Goal: Task Accomplishment & Management: Complete application form

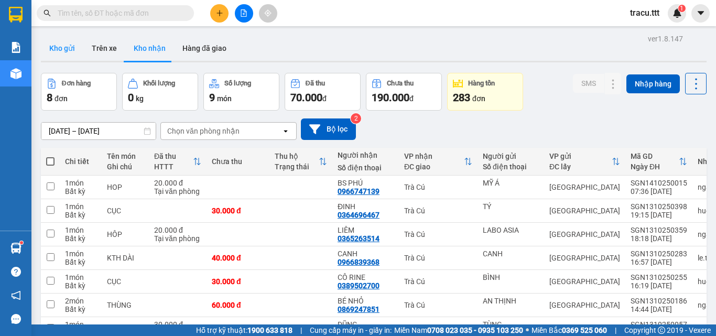
click at [51, 45] on button "Kho gửi" at bounding box center [62, 48] width 42 height 25
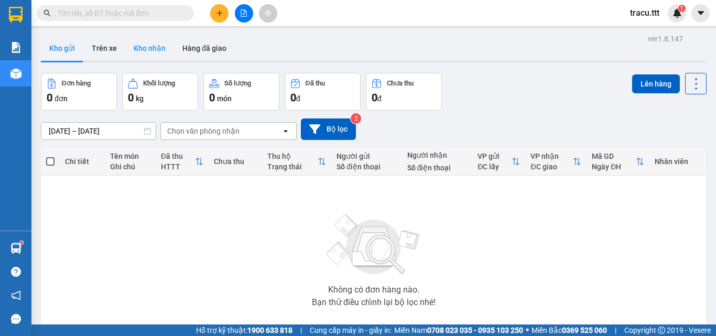
click at [152, 49] on button "Kho nhận" at bounding box center [149, 48] width 49 height 25
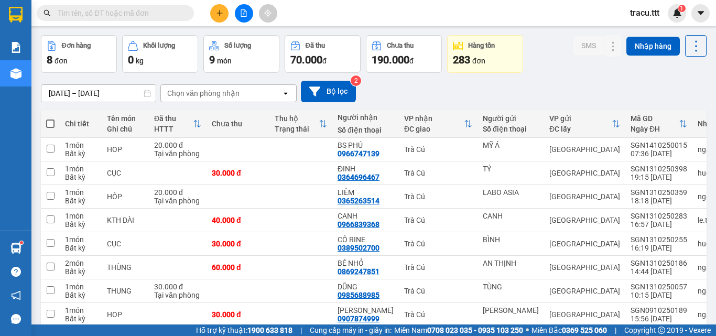
scroll to position [22, 0]
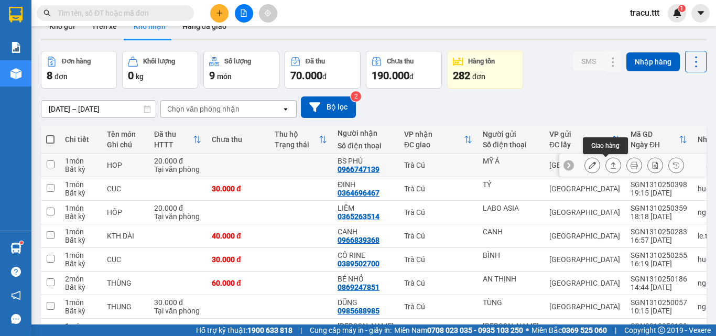
click at [588, 162] on button at bounding box center [592, 165] width 15 height 18
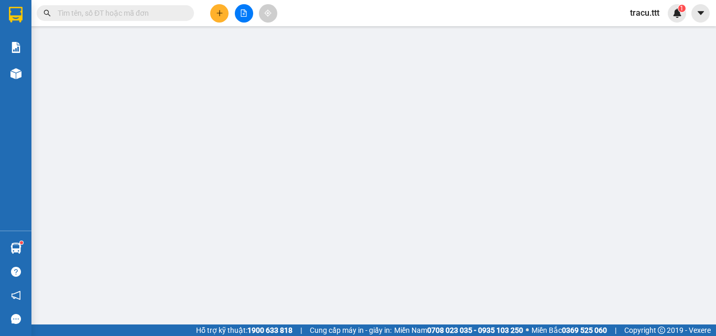
type input "MỸ Á"
type input "0966747139"
type input "BS PHÚ"
type input "20.000"
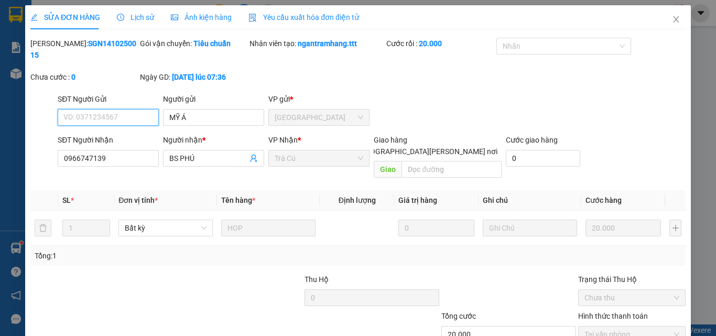
scroll to position [49, 0]
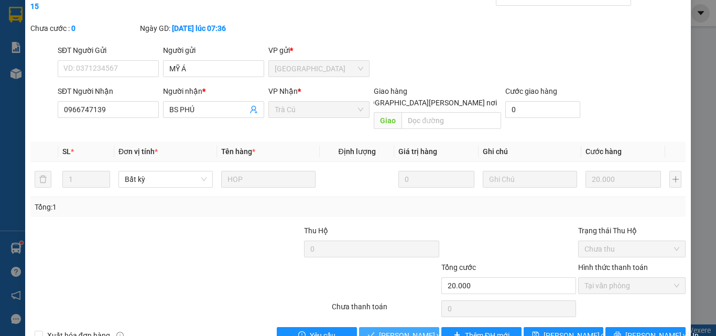
click at [397, 330] on span "[PERSON_NAME] và [PERSON_NAME] hàng" at bounding box center [450, 336] width 142 height 12
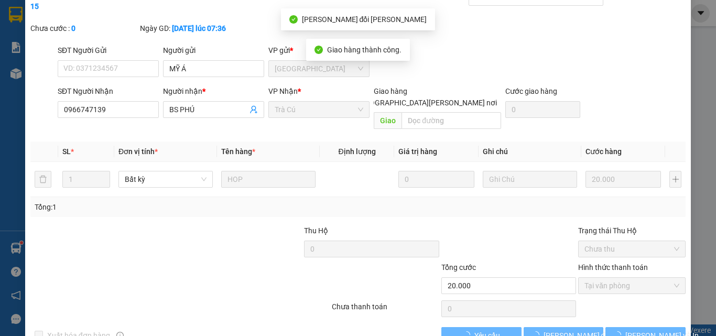
scroll to position [0, 0]
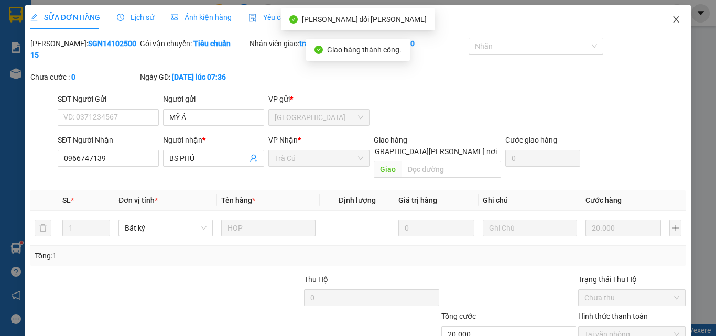
click at [672, 21] on icon "close" at bounding box center [676, 19] width 8 height 8
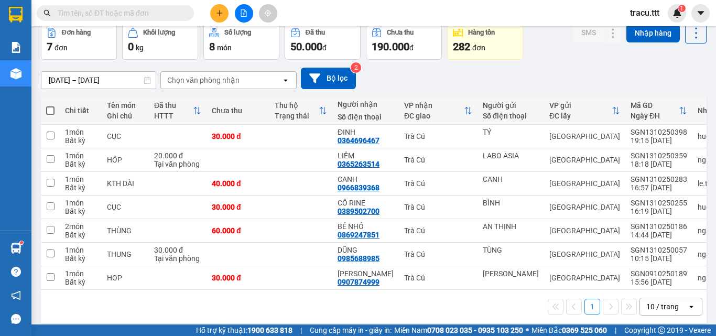
scroll to position [63, 0]
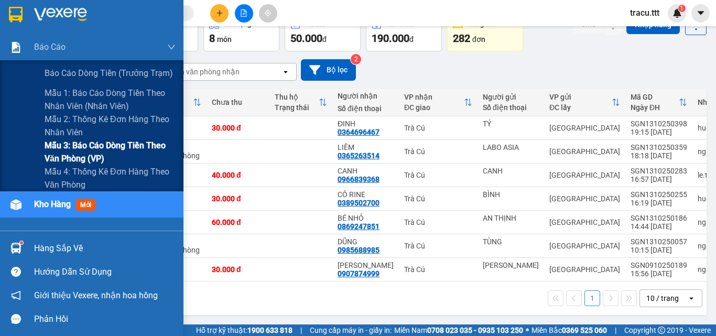
click at [68, 153] on span "Mẫu 3: Báo cáo dòng tiền theo văn phòng (VP)" at bounding box center [110, 152] width 131 height 26
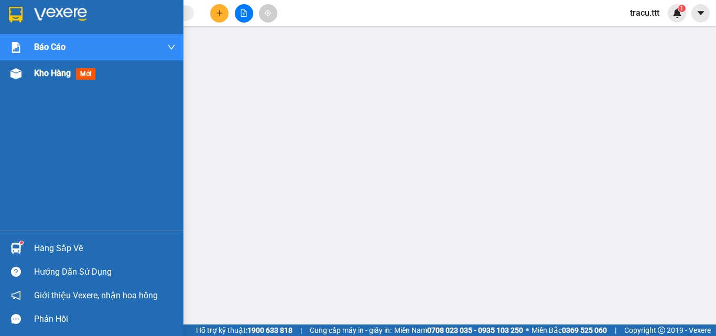
click at [45, 70] on span "Kho hàng" at bounding box center [52, 73] width 37 height 10
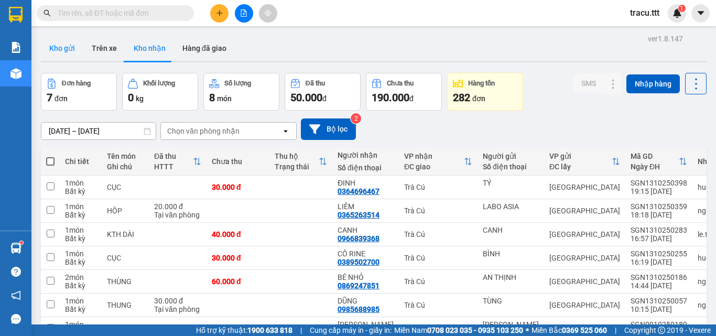
click at [63, 52] on button "Kho gửi" at bounding box center [62, 48] width 42 height 25
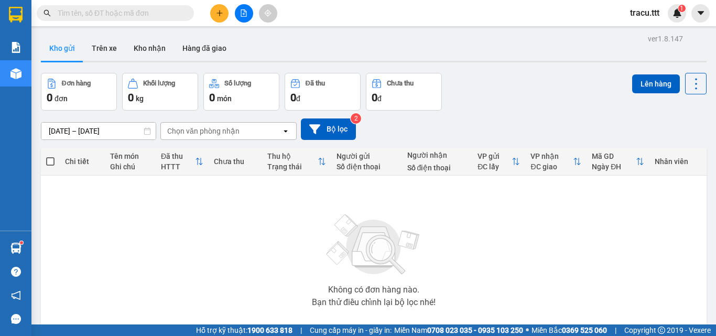
click at [138, 12] on input "text" at bounding box center [120, 13] width 124 height 12
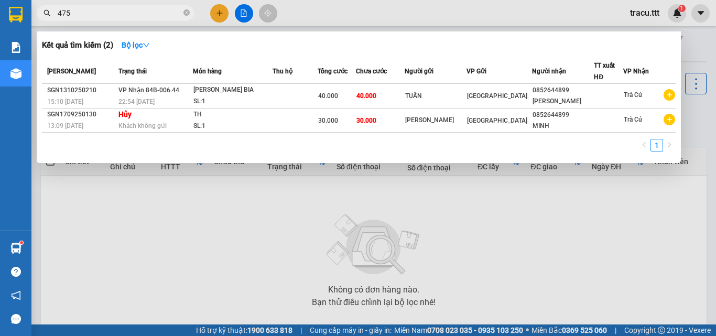
type input "4757"
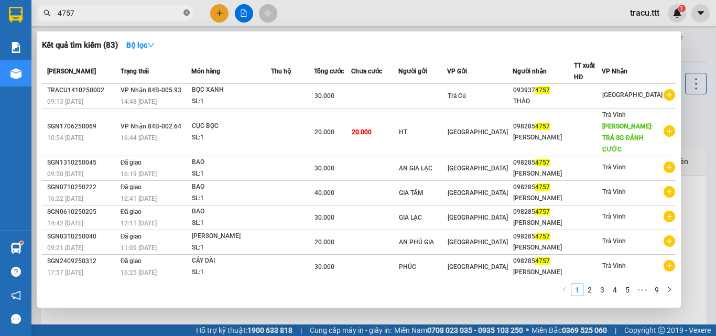
click at [188, 14] on icon "close-circle" at bounding box center [187, 12] width 6 height 6
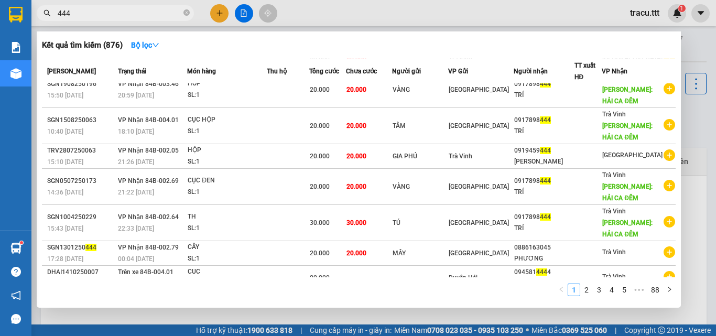
scroll to position [122, 0]
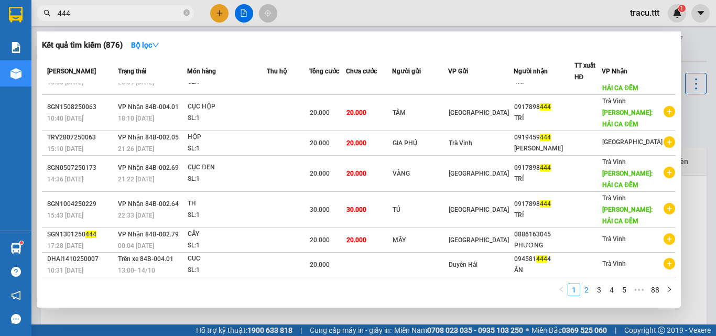
type input "444"
click at [586, 295] on link "2" at bounding box center [587, 290] width 12 height 12
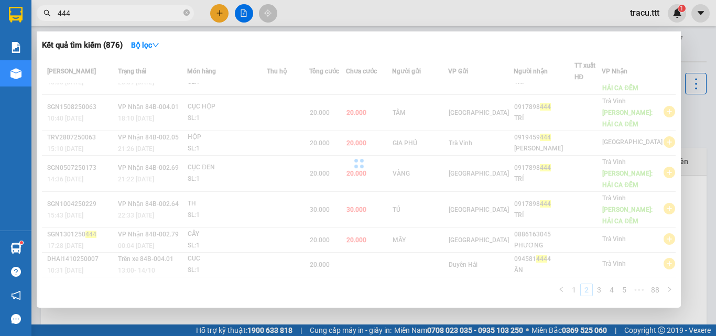
scroll to position [76, 0]
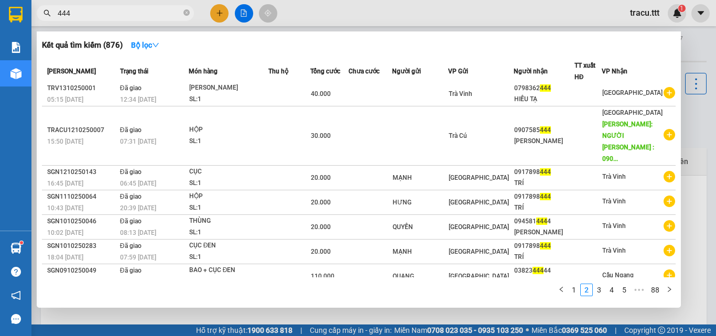
click at [137, 4] on div at bounding box center [358, 168] width 716 height 336
click at [136, 14] on input "444" at bounding box center [120, 13] width 124 height 12
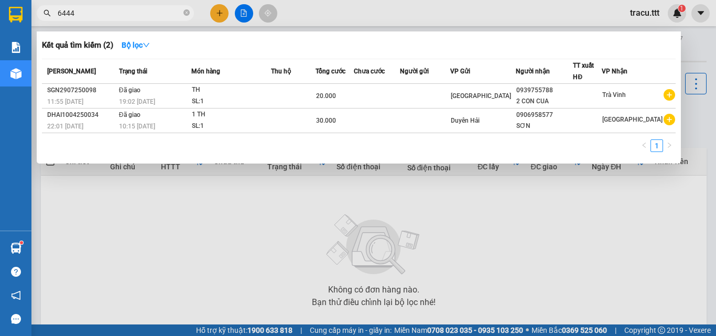
type input "444"
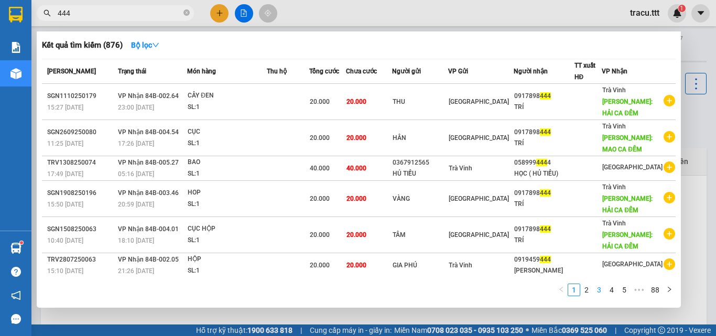
click at [605, 290] on link "3" at bounding box center [600, 290] width 12 height 12
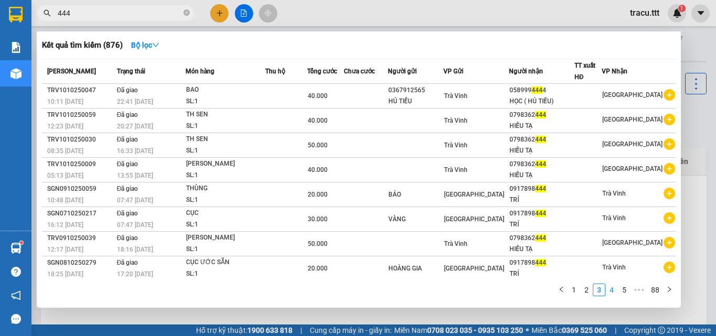
click at [615, 292] on link "4" at bounding box center [612, 290] width 12 height 12
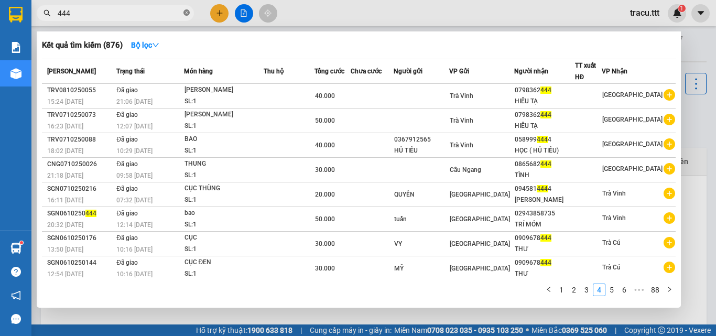
click at [185, 14] on icon "close-circle" at bounding box center [187, 12] width 6 height 6
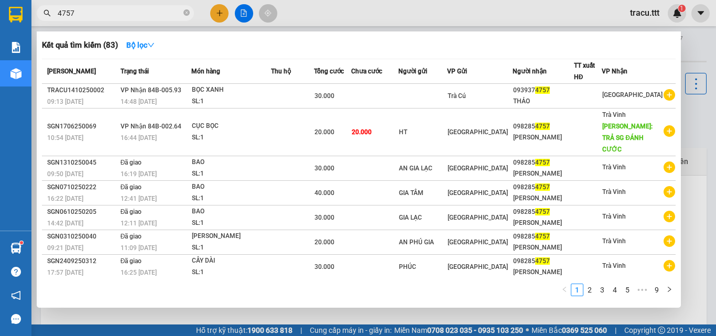
type input "4757"
click at [220, 15] on div at bounding box center [358, 168] width 716 height 336
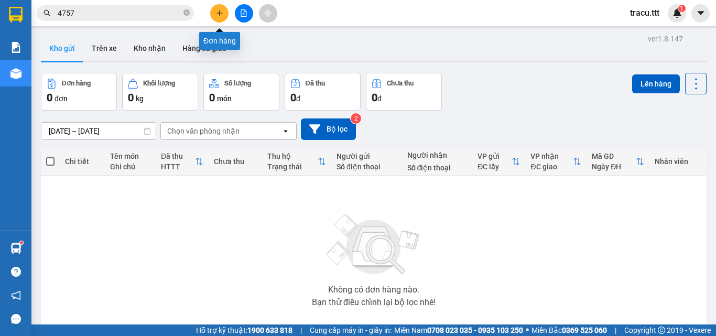
click at [222, 19] on button at bounding box center [219, 13] width 18 height 18
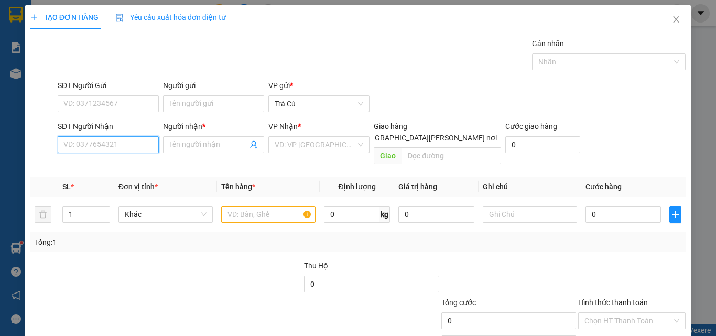
click at [110, 142] on input "SĐT Người Nhận" at bounding box center [108, 144] width 101 height 17
click at [672, 17] on icon "close" at bounding box center [676, 19] width 8 height 8
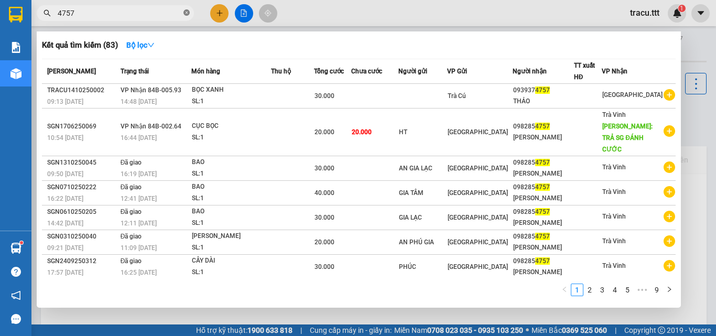
click at [187, 13] on icon "close-circle" at bounding box center [187, 12] width 6 height 6
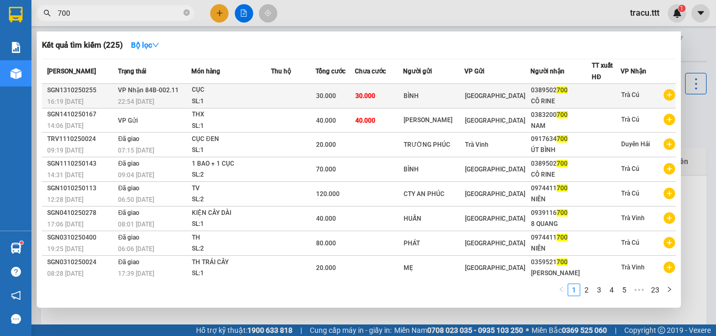
type input "700"
click at [278, 98] on td at bounding box center [293, 96] width 45 height 25
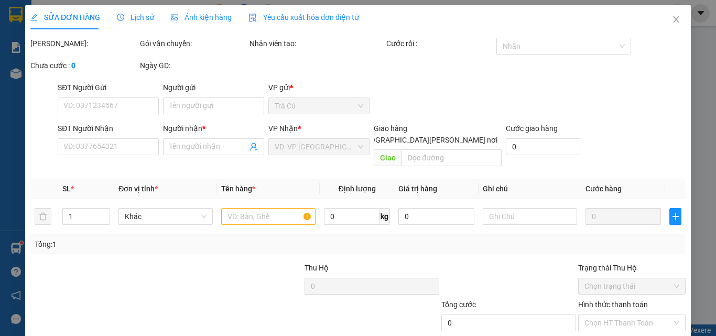
type input "BÌNH"
type input "0389502700"
type input "CÔ RINE"
type input "30.000"
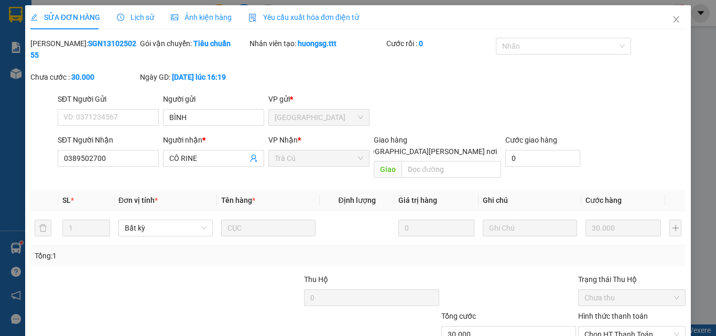
scroll to position [54, 0]
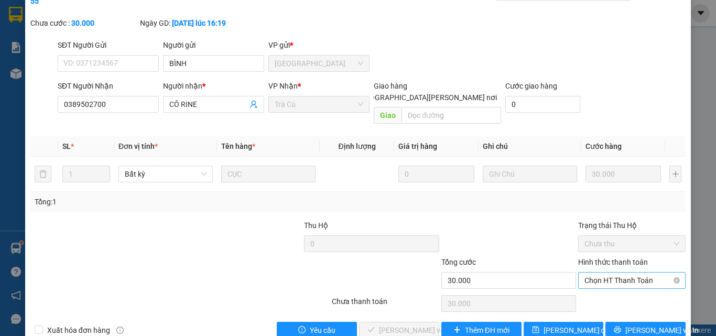
drag, startPoint x: 631, startPoint y: 254, endPoint x: 628, endPoint y: 263, distance: 9.3
click at [630, 273] on span "Chọn HT Thanh Toán" at bounding box center [632, 281] width 95 height 16
click at [623, 279] on div "Tại văn phòng" at bounding box center [626, 279] width 94 height 12
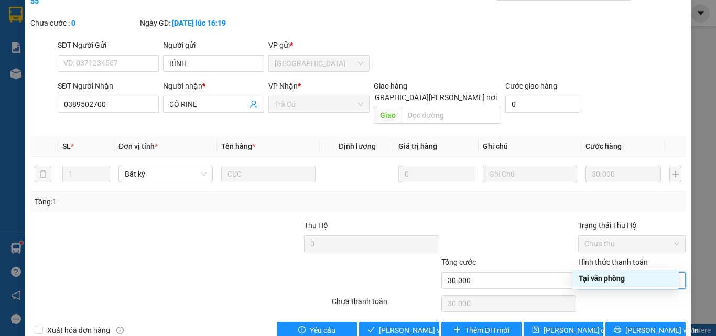
type input "0"
click at [413, 325] on span "[PERSON_NAME] và [PERSON_NAME] hàng" at bounding box center [450, 331] width 142 height 12
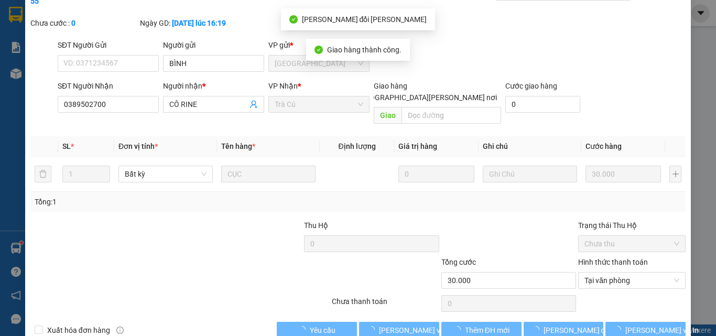
scroll to position [14, 0]
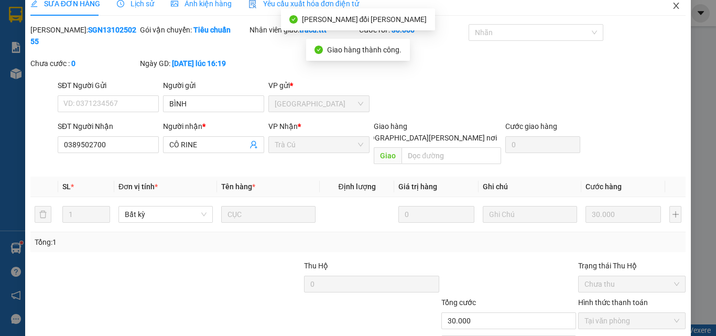
click at [672, 8] on icon "close" at bounding box center [676, 6] width 8 height 8
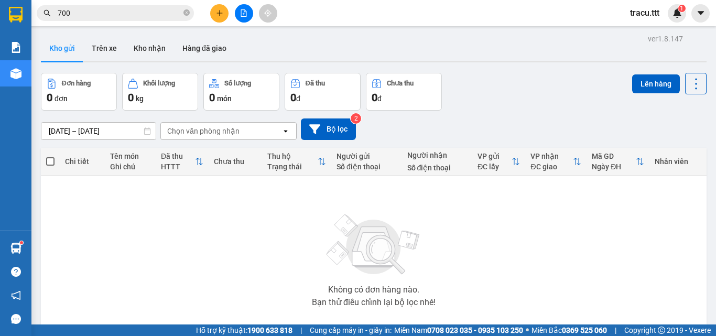
click at [216, 15] on icon "plus" at bounding box center [219, 12] width 7 height 7
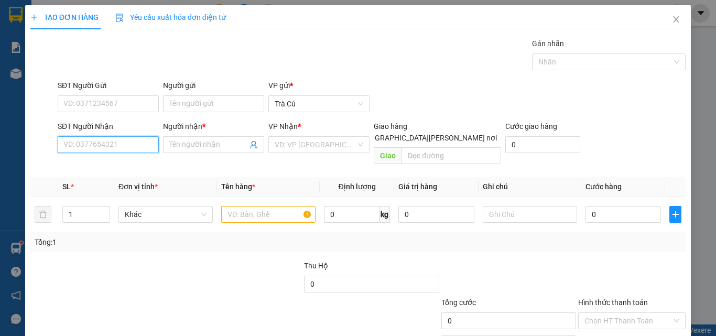
click at [137, 144] on input "SĐT Người Nhận" at bounding box center [108, 144] width 101 height 17
type input "0902825102"
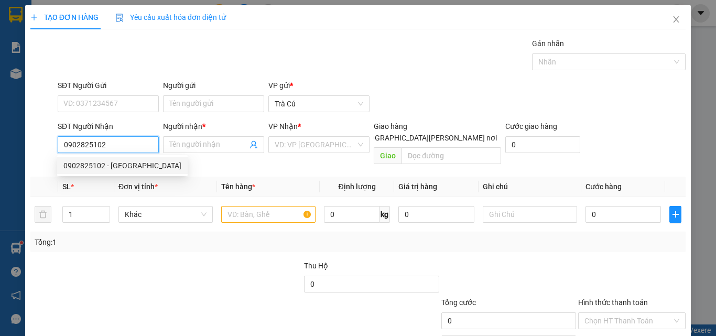
click at [121, 166] on div "0902825102 - [GEOGRAPHIC_DATA]" at bounding box center [122, 166] width 118 height 12
type input "HÀ"
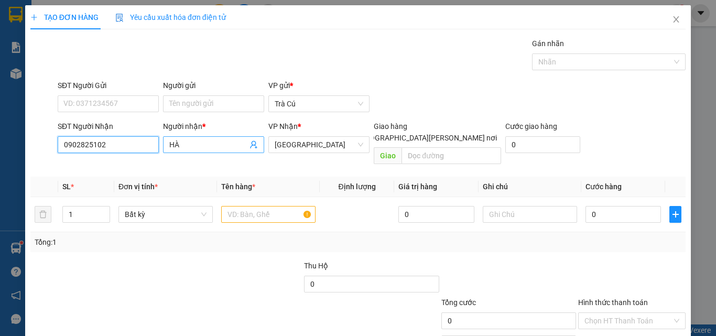
type input "0902825102"
click at [192, 144] on input "HÀ" at bounding box center [208, 145] width 78 height 12
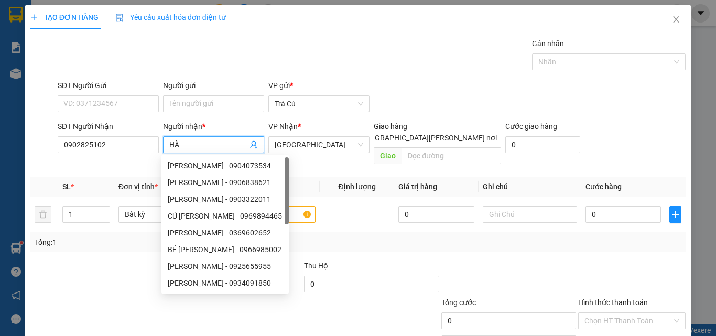
type input "H"
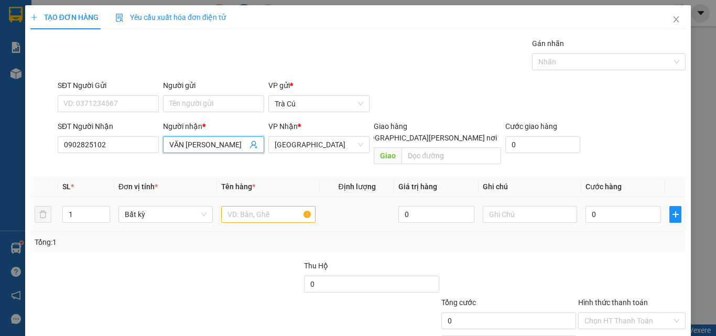
type input "VĂN [PERSON_NAME]"
click at [278, 207] on input "text" at bounding box center [268, 214] width 94 height 17
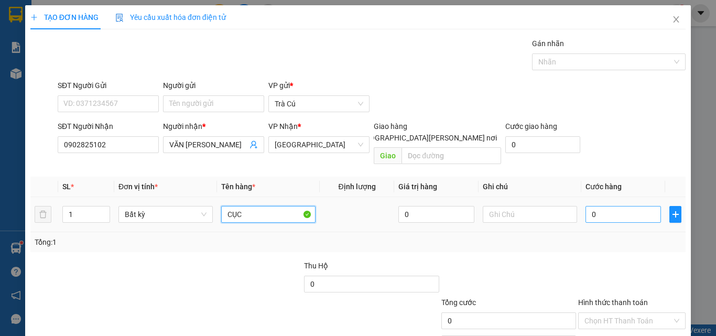
type input "CỤC"
click at [604, 206] on input "0" at bounding box center [624, 214] width 76 height 17
type input "3"
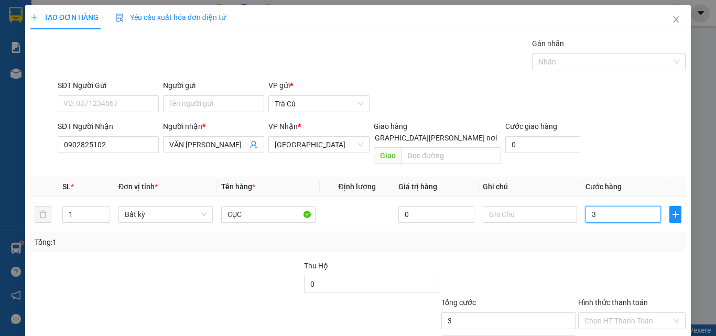
type input "30"
type input "30.000"
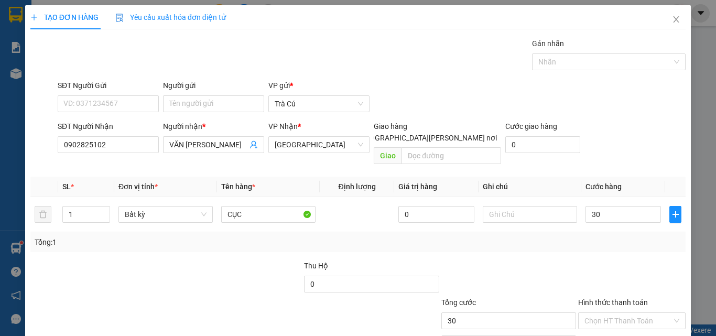
type input "30.000"
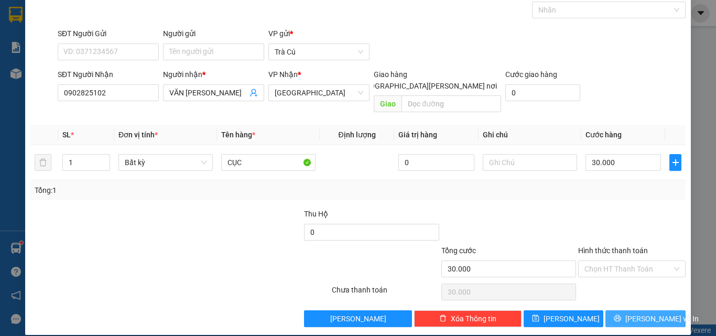
click at [626, 310] on button "[PERSON_NAME] và In" at bounding box center [646, 318] width 80 height 17
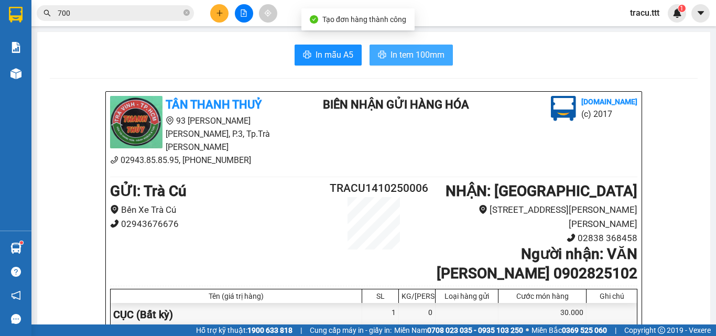
click at [398, 54] on span "In tem 100mm" at bounding box center [418, 54] width 54 height 13
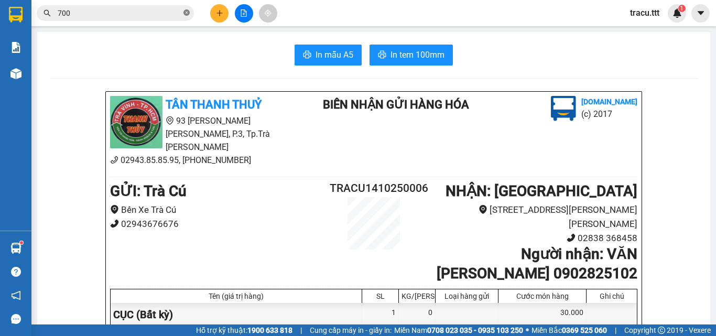
click at [184, 14] on icon "close-circle" at bounding box center [187, 12] width 6 height 6
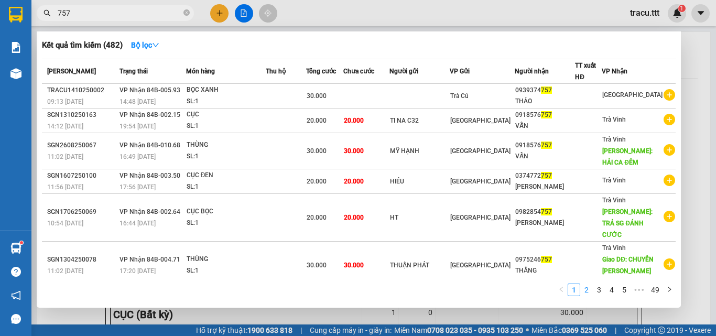
type input "757"
click at [591, 292] on link "2" at bounding box center [587, 290] width 12 height 12
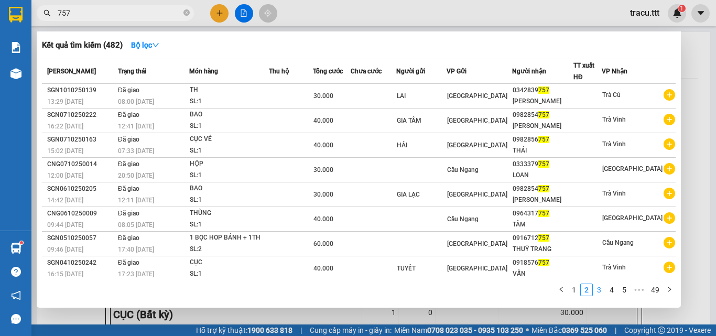
click at [602, 290] on link "3" at bounding box center [600, 290] width 12 height 12
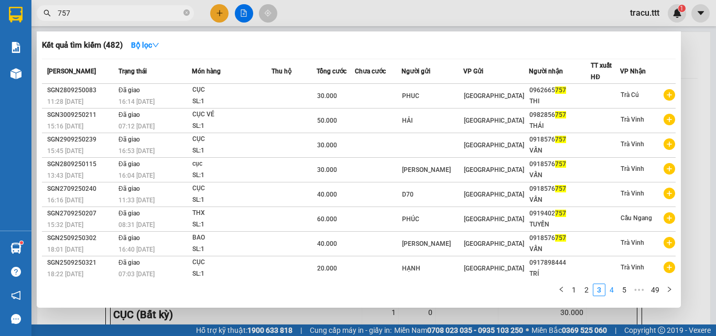
click at [613, 293] on link "4" at bounding box center [612, 290] width 12 height 12
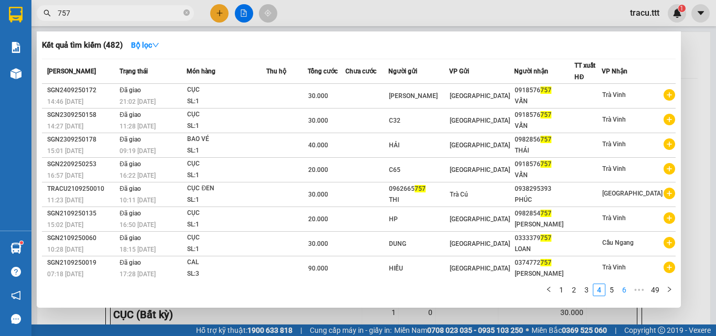
click at [625, 292] on link "6" at bounding box center [625, 290] width 12 height 12
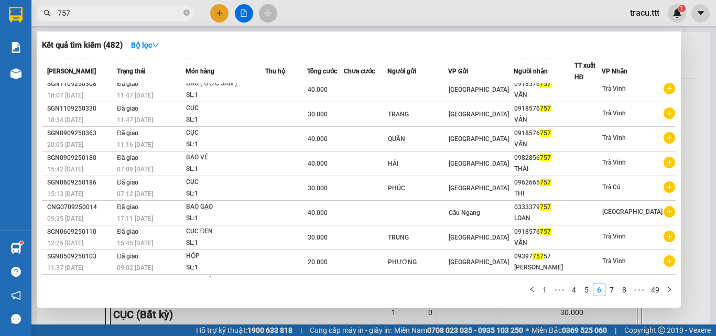
scroll to position [53, 0]
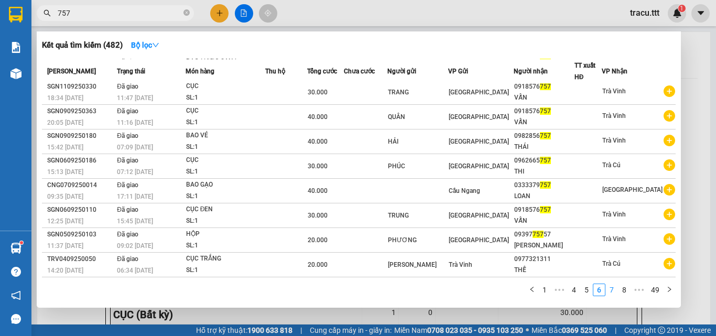
click at [608, 290] on link "7" at bounding box center [612, 290] width 12 height 12
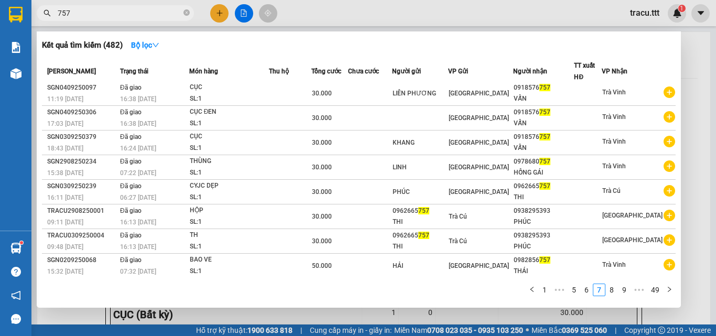
scroll to position [0, 0]
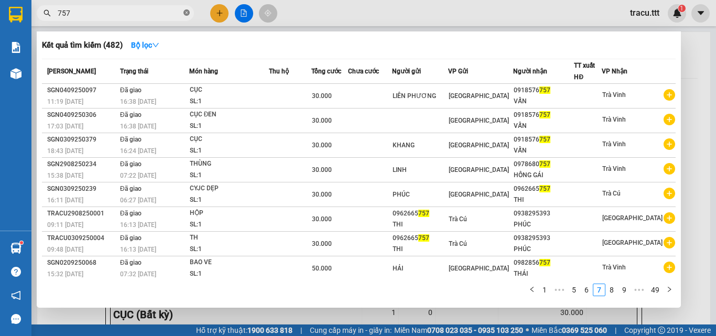
click at [186, 12] on icon "close-circle" at bounding box center [187, 12] width 6 height 6
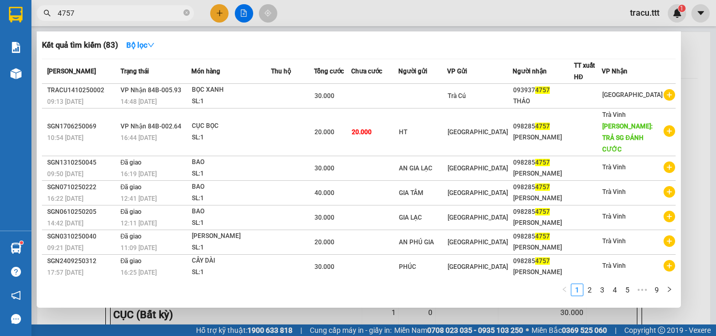
type input "4757"
click at [212, 16] on div at bounding box center [358, 168] width 716 height 336
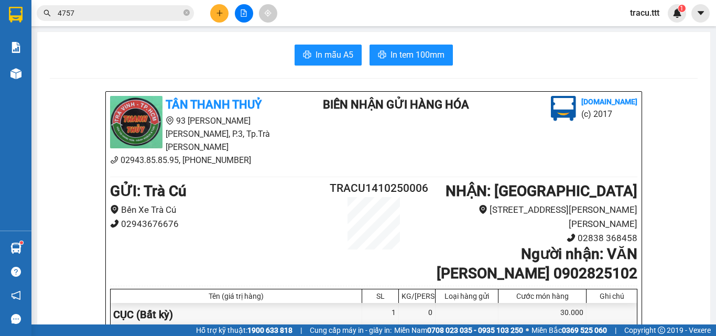
click at [218, 16] on icon "plus" at bounding box center [219, 12] width 7 height 7
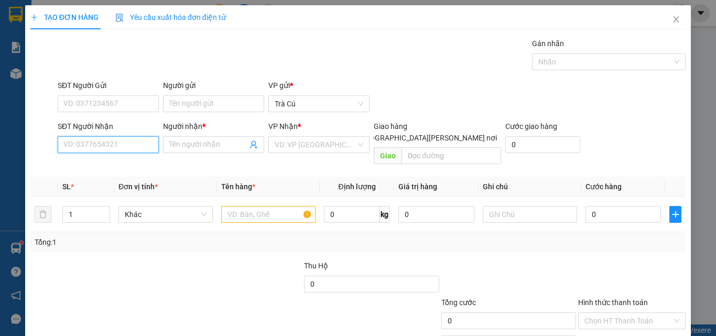
click at [135, 143] on input "SĐT Người Nhận" at bounding box center [108, 144] width 101 height 17
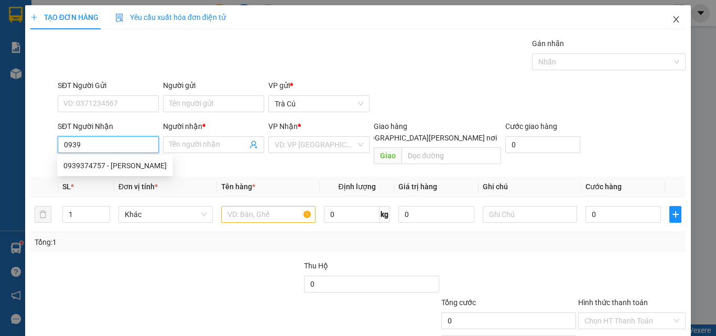
type input "0939"
click at [672, 19] on icon "close" at bounding box center [676, 19] width 8 height 8
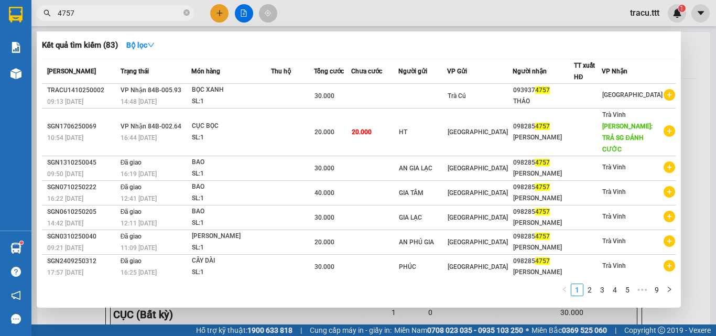
click at [122, 16] on input "4757" at bounding box center [120, 13] width 124 height 12
click at [227, 14] on div at bounding box center [358, 168] width 716 height 336
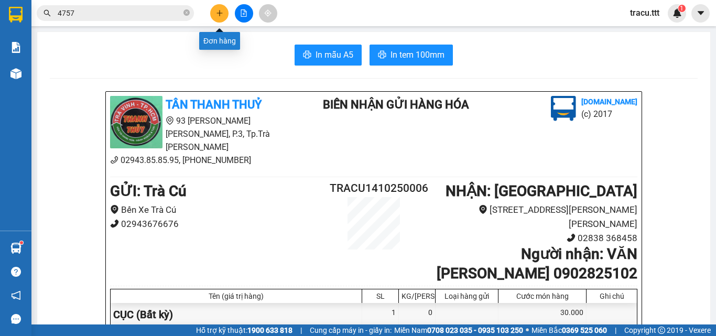
click at [220, 16] on icon "plus" at bounding box center [219, 13] width 1 height 6
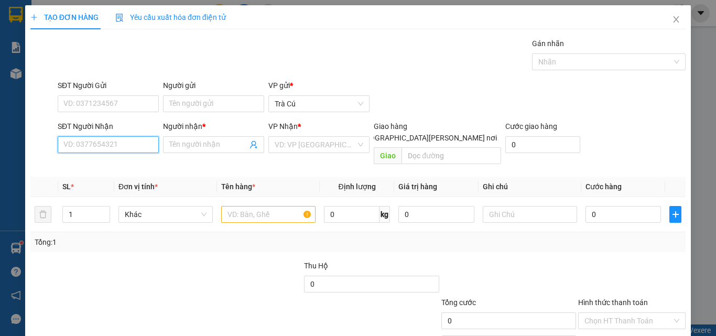
click at [126, 139] on input "SĐT Người Nhận" at bounding box center [108, 144] width 101 height 17
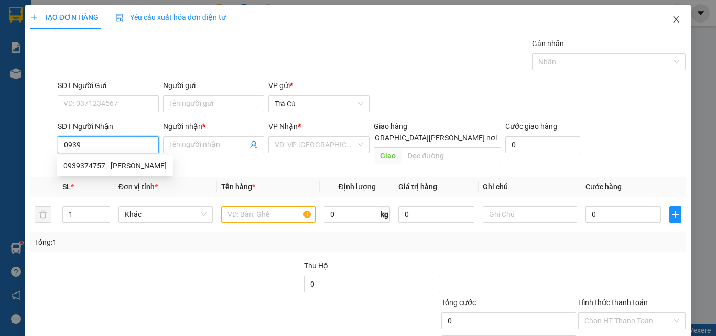
type input "0939"
click at [672, 16] on icon "close" at bounding box center [676, 19] width 8 height 8
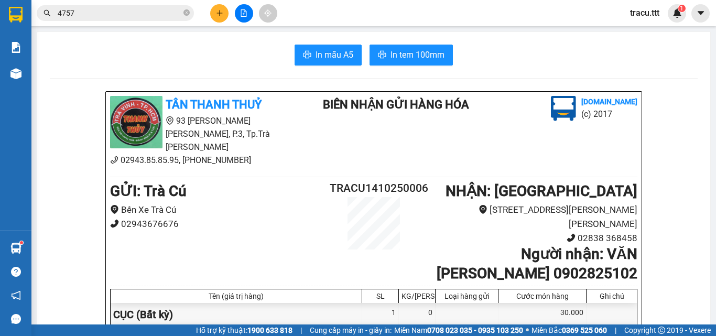
click at [98, 10] on input "4757" at bounding box center [120, 13] width 124 height 12
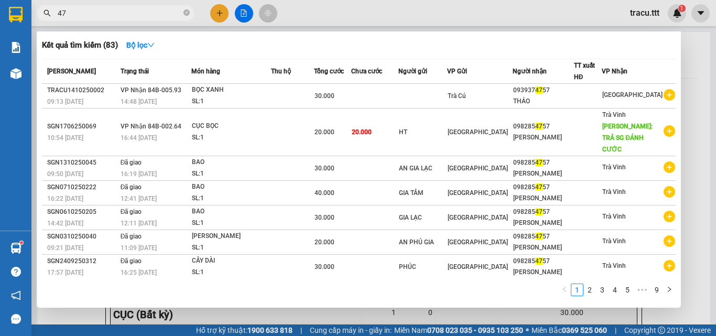
type input "4"
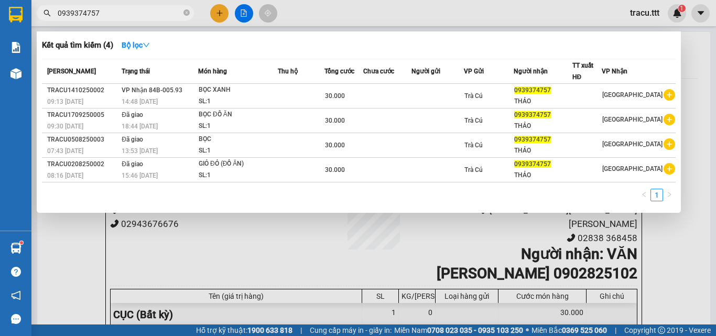
type input "0939374757"
click at [372, 14] on div at bounding box center [358, 168] width 716 height 336
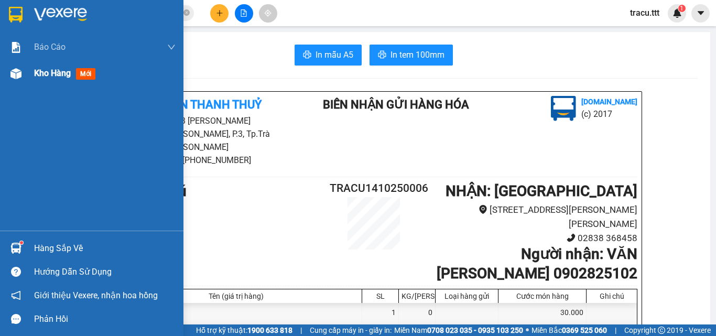
click at [74, 77] on div "Kho hàng mới" at bounding box center [67, 73] width 66 height 13
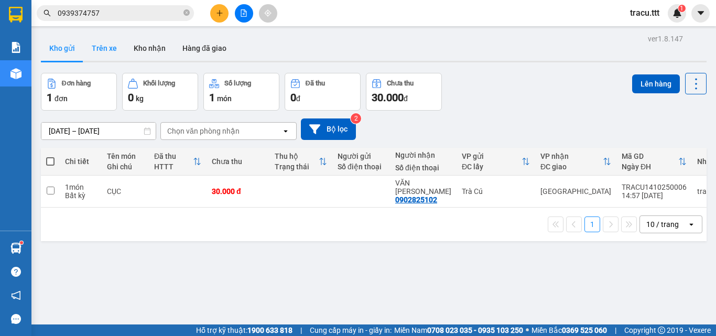
click at [95, 50] on button "Trên xe" at bounding box center [104, 48] width 42 height 25
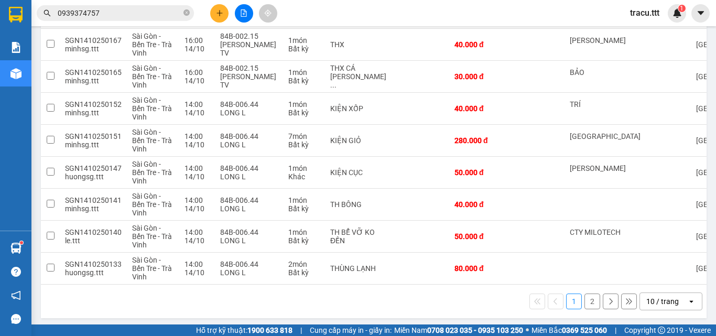
scroll to position [218, 0]
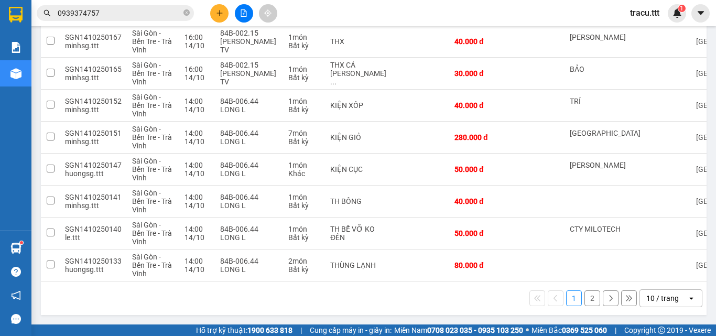
click at [585, 299] on button "2" at bounding box center [593, 298] width 16 height 16
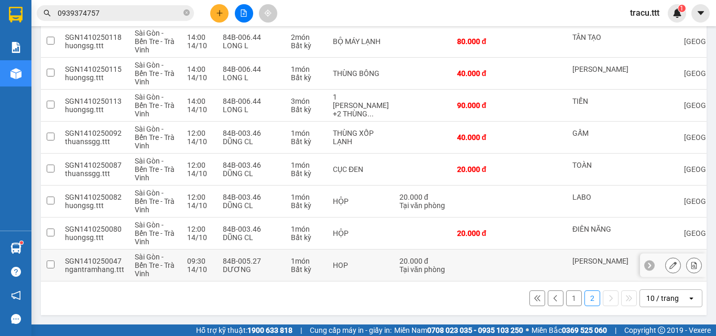
click at [535, 265] on td at bounding box center [541, 266] width 52 height 32
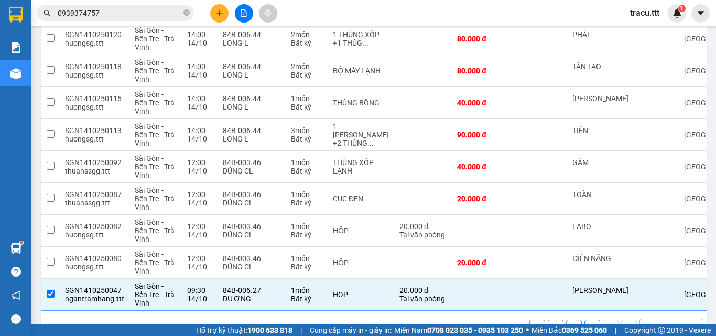
scroll to position [0, 0]
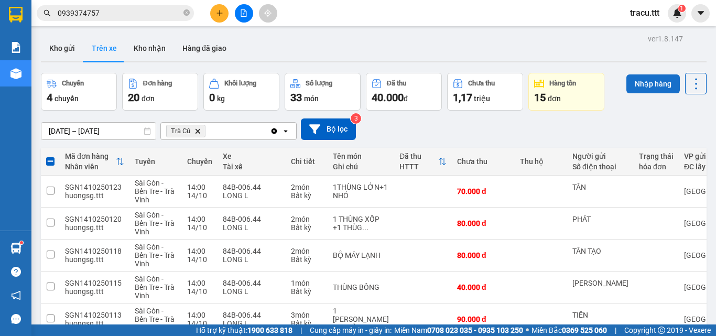
click at [640, 87] on button "Nhập hàng" at bounding box center [653, 83] width 53 height 19
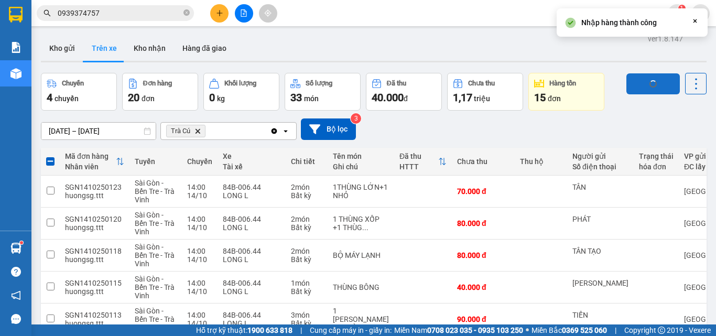
checkbox input "false"
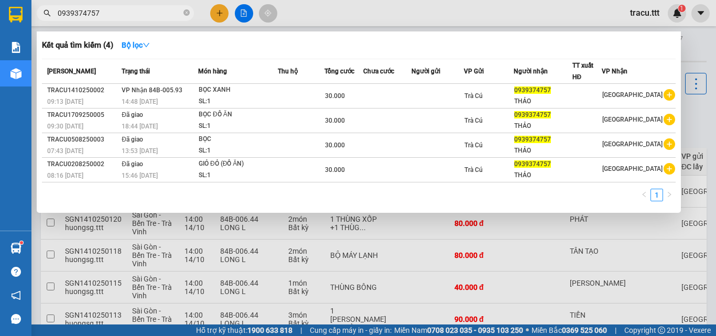
click at [146, 6] on span "0939374757" at bounding box center [115, 13] width 157 height 16
